Goal: Information Seeking & Learning: Learn about a topic

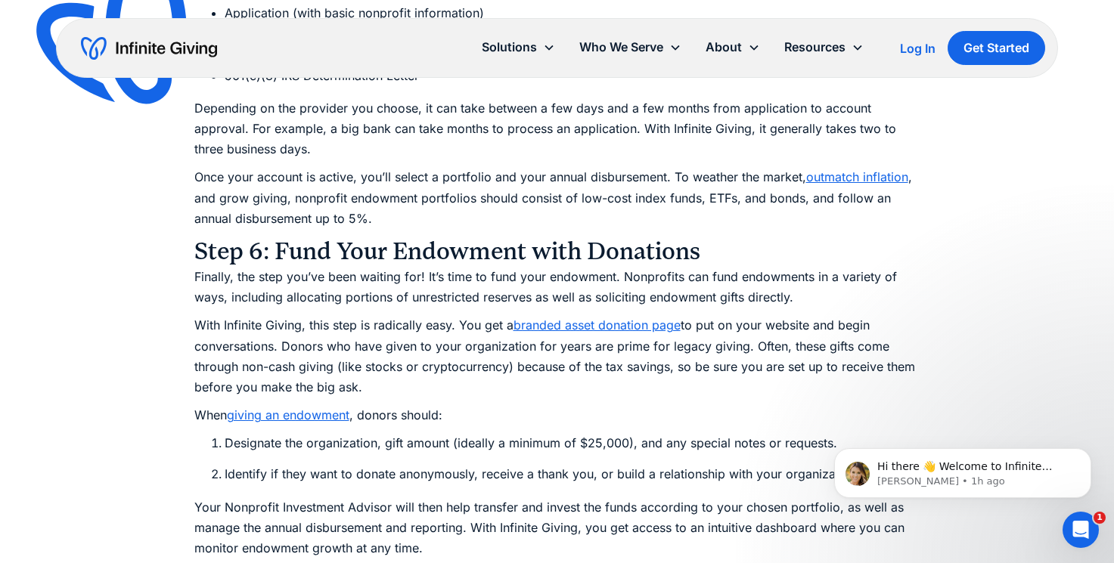
click at [429, 290] on p "Finally, the step you’ve been waiting for! It’s time to fund your endowment. No…" at bounding box center [557, 287] width 726 height 41
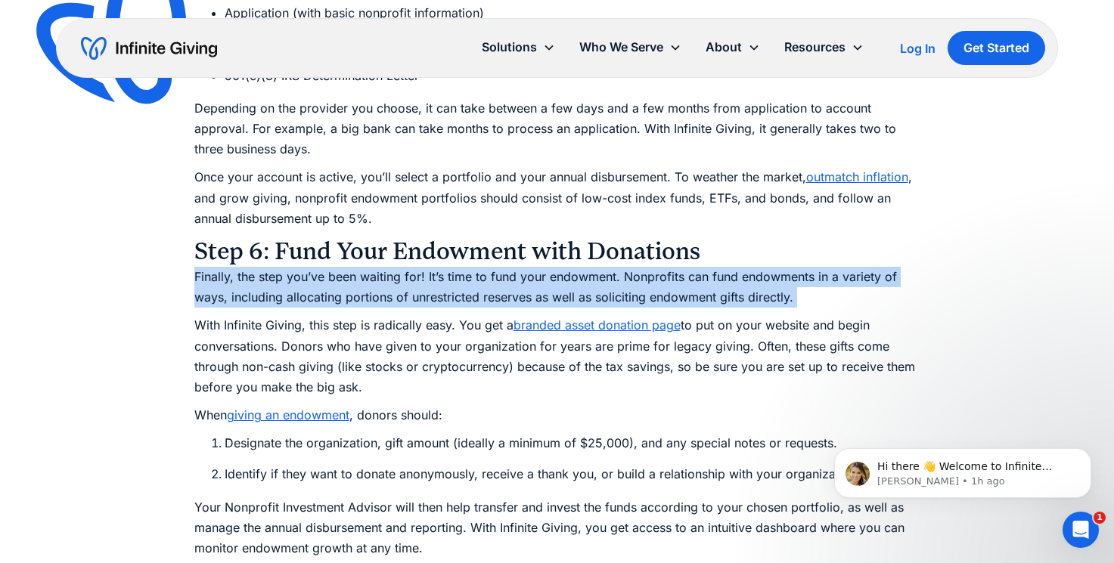
click at [429, 290] on p "Finally, the step you’ve been waiting for! It’s time to fund your endowment. No…" at bounding box center [557, 287] width 726 height 41
click at [748, 290] on p "Finally, the step you’ve been waiting for! It’s time to fund your endowment. No…" at bounding box center [557, 287] width 726 height 41
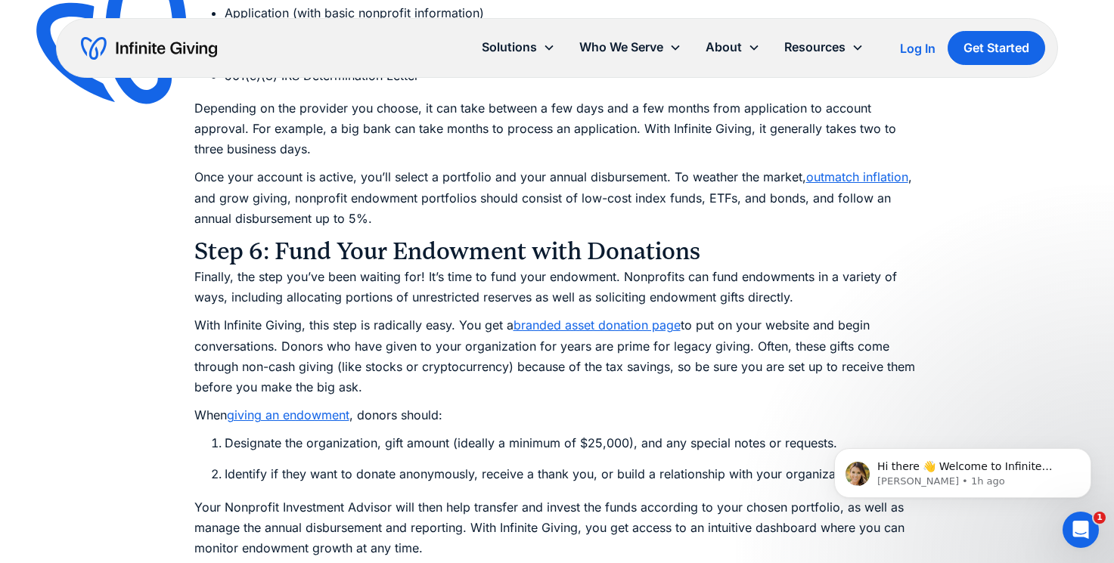
drag, startPoint x: 446, startPoint y: 316, endPoint x: 637, endPoint y: 387, distance: 204.0
click at [637, 387] on p "With Infinite Giving, this step is radically easy. You get a branded asset dona…" at bounding box center [557, 356] width 726 height 82
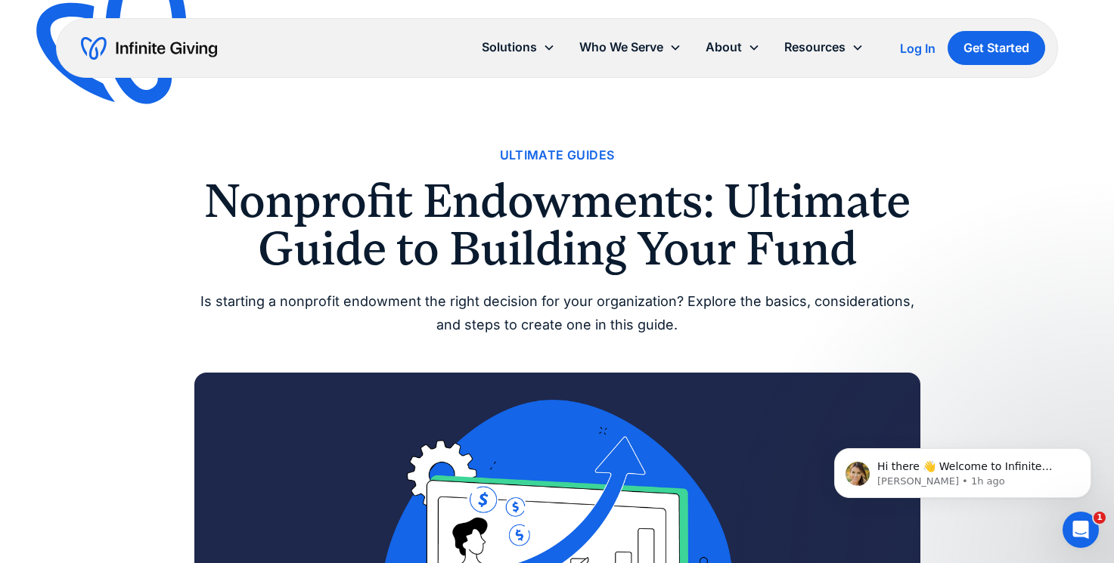
click at [495, 214] on h1 "Nonprofit Endowments: Ultimate Guide to Building Your Fund" at bounding box center [557, 225] width 726 height 95
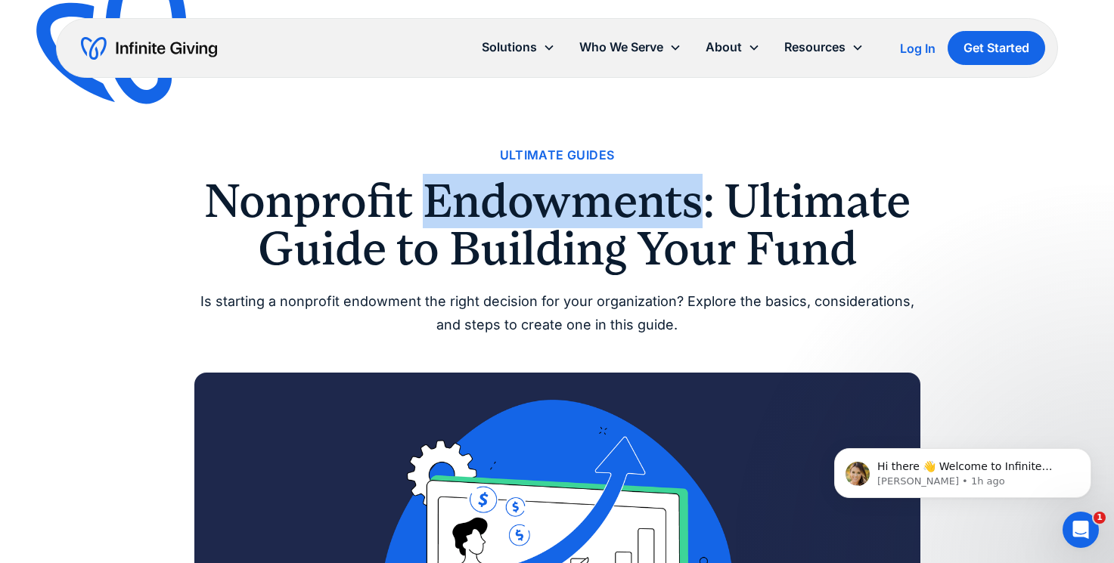
click at [495, 214] on h1 "Nonprofit Endowments: Ultimate Guide to Building Your Fund" at bounding box center [557, 225] width 726 height 95
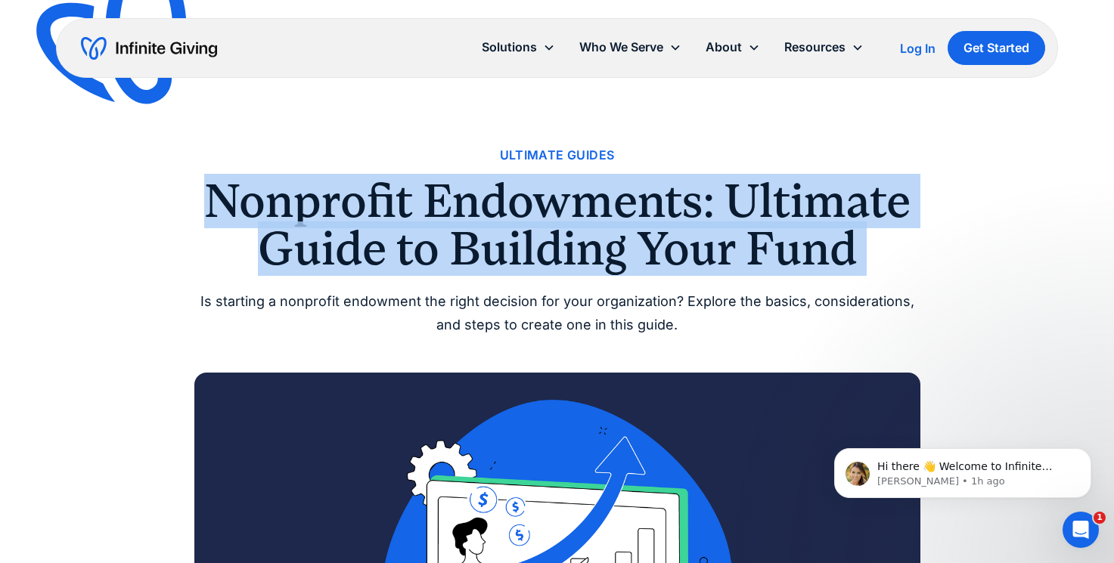
click at [495, 214] on h1 "Nonprofit Endowments: Ultimate Guide to Building Your Fund" at bounding box center [557, 225] width 726 height 95
